Goal: Information Seeking & Learning: Learn about a topic

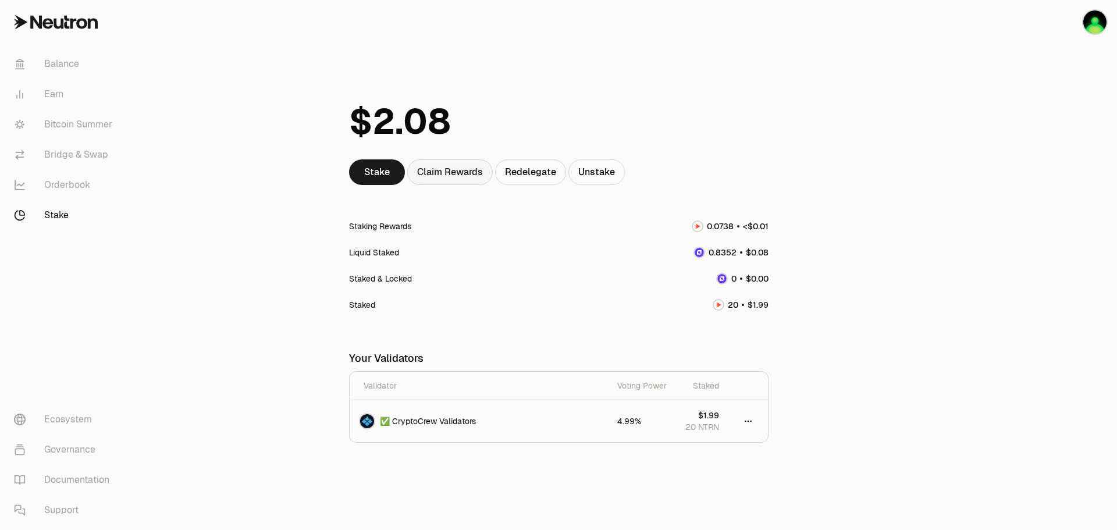
click at [450, 169] on div "Claim Rewards" at bounding box center [450, 172] width 86 height 26
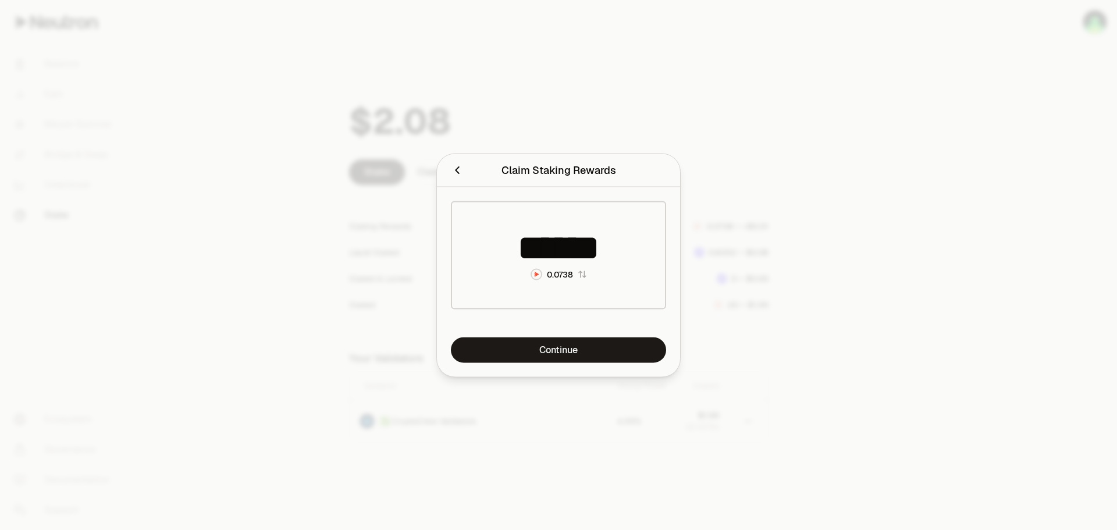
click at [454, 174] on icon "Close" at bounding box center [457, 170] width 13 height 13
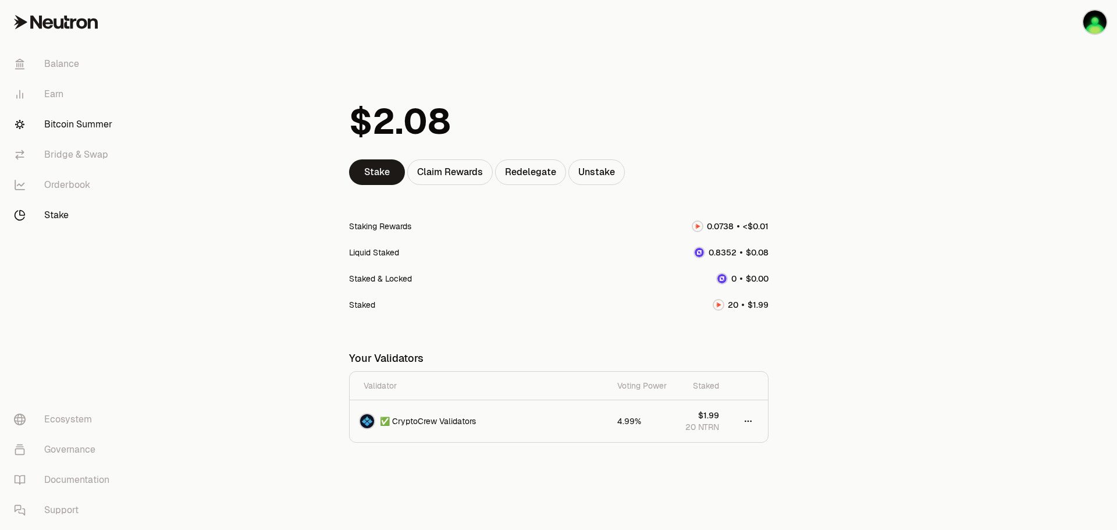
click at [108, 124] on link "Bitcoin Summer" at bounding box center [65, 124] width 121 height 30
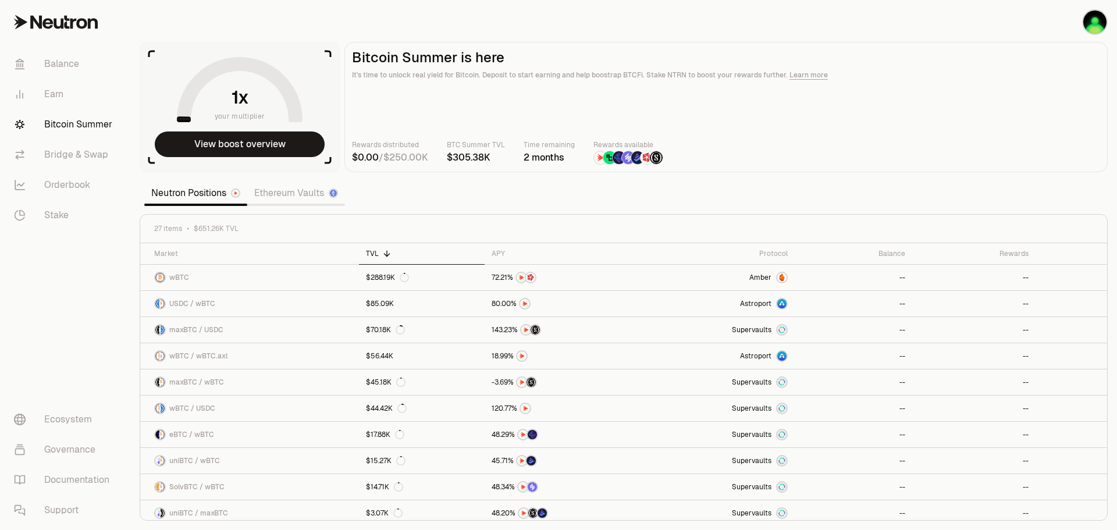
click at [278, 193] on link "Ethereum Vaults" at bounding box center [296, 193] width 98 height 23
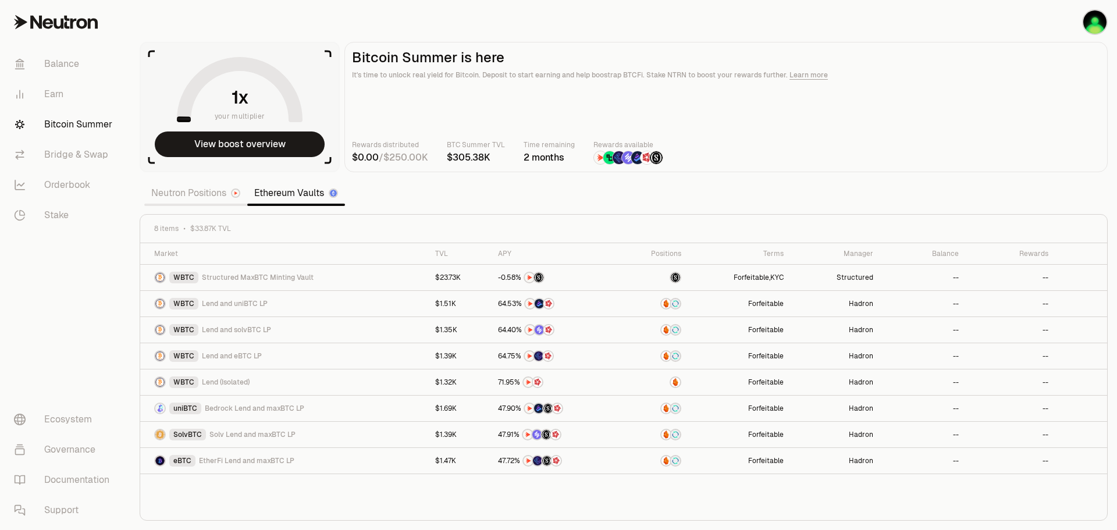
click at [176, 206] on div "Neutron Positions Ethereum Vaults" at bounding box center [245, 193] width 210 height 28
click at [184, 199] on link "Neutron Positions" at bounding box center [195, 193] width 103 height 23
